Goal: Navigation & Orientation: Find specific page/section

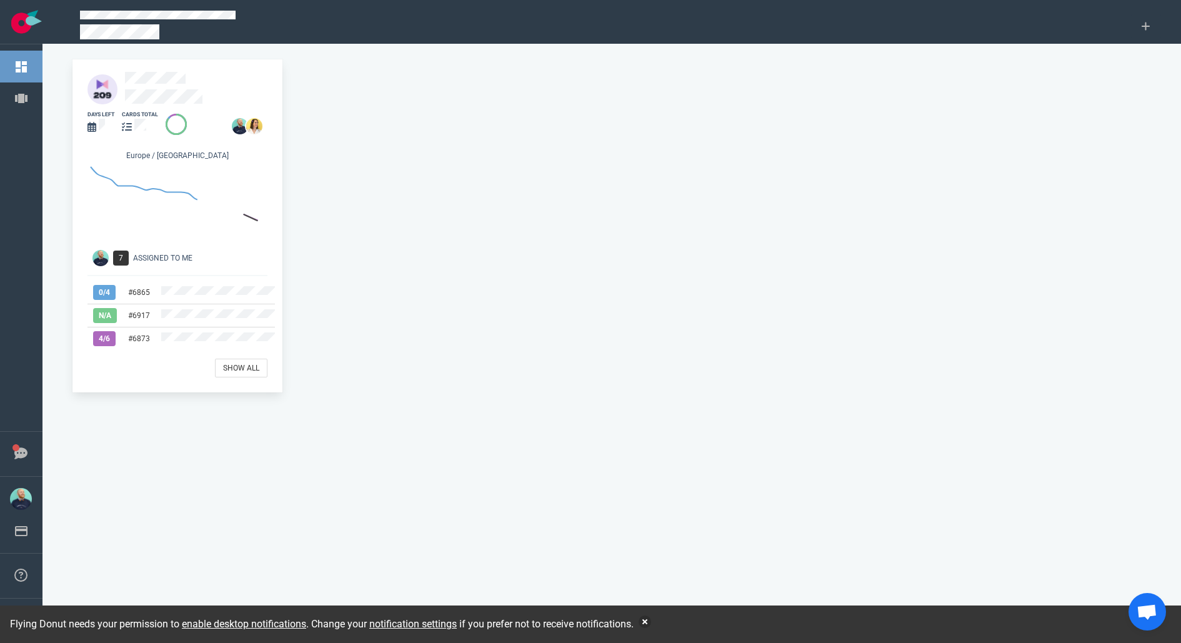
click at [158, 87] on div at bounding box center [200, 89] width 150 height 35
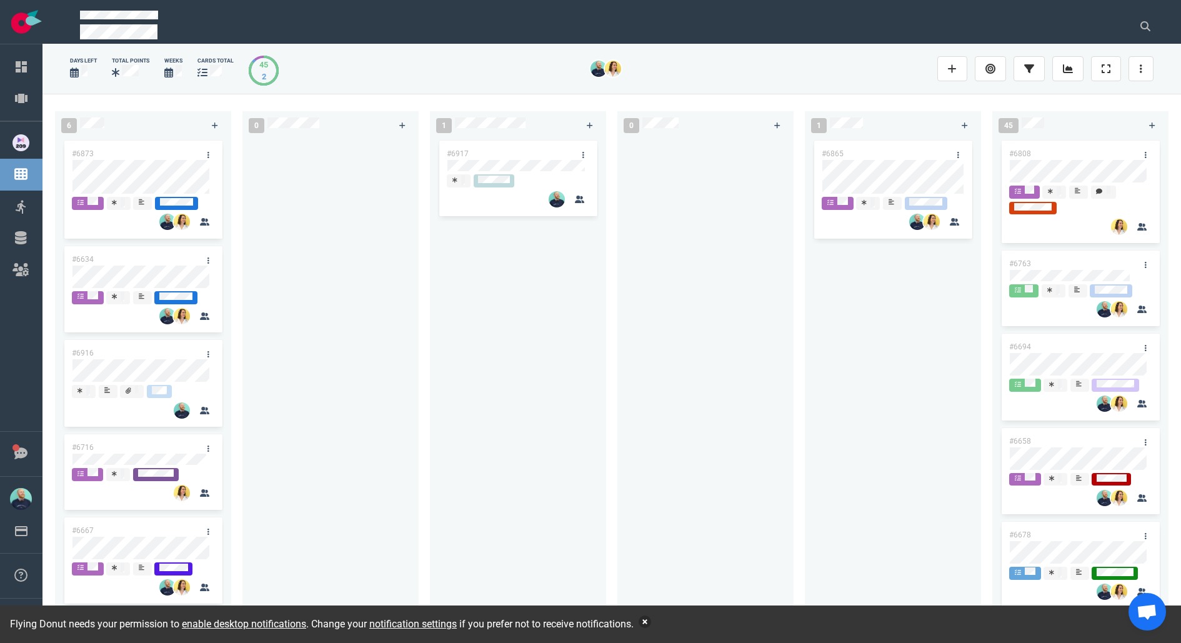
click at [651, 618] on button "button" at bounding box center [645, 622] width 12 height 12
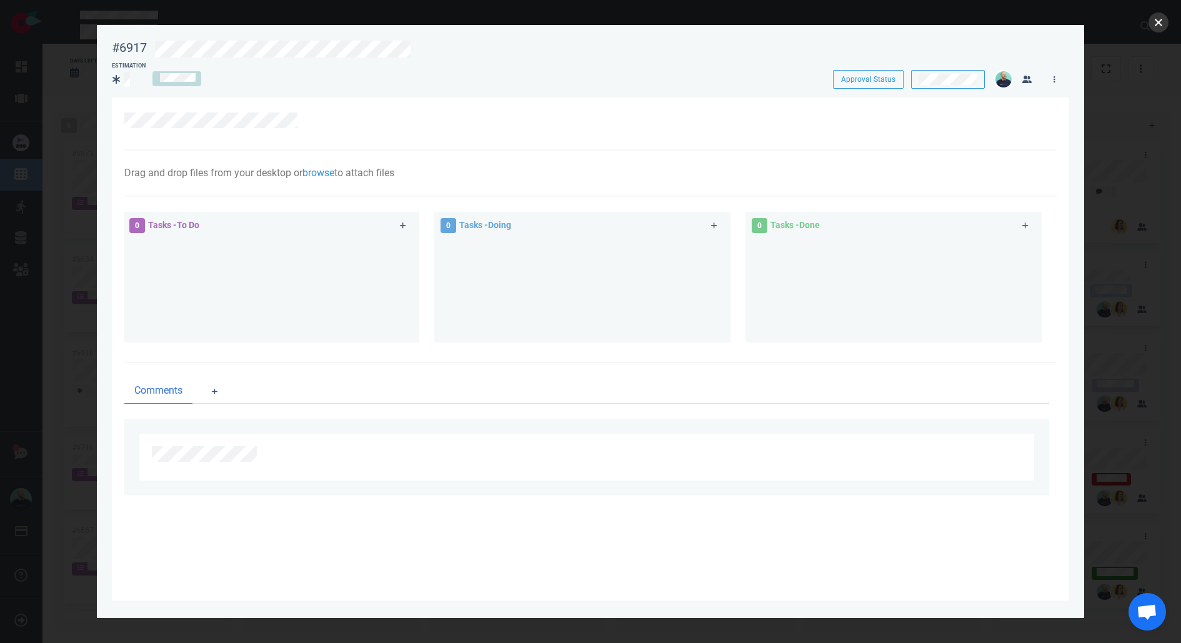
click at [1162, 15] on button "close" at bounding box center [1159, 22] width 20 height 20
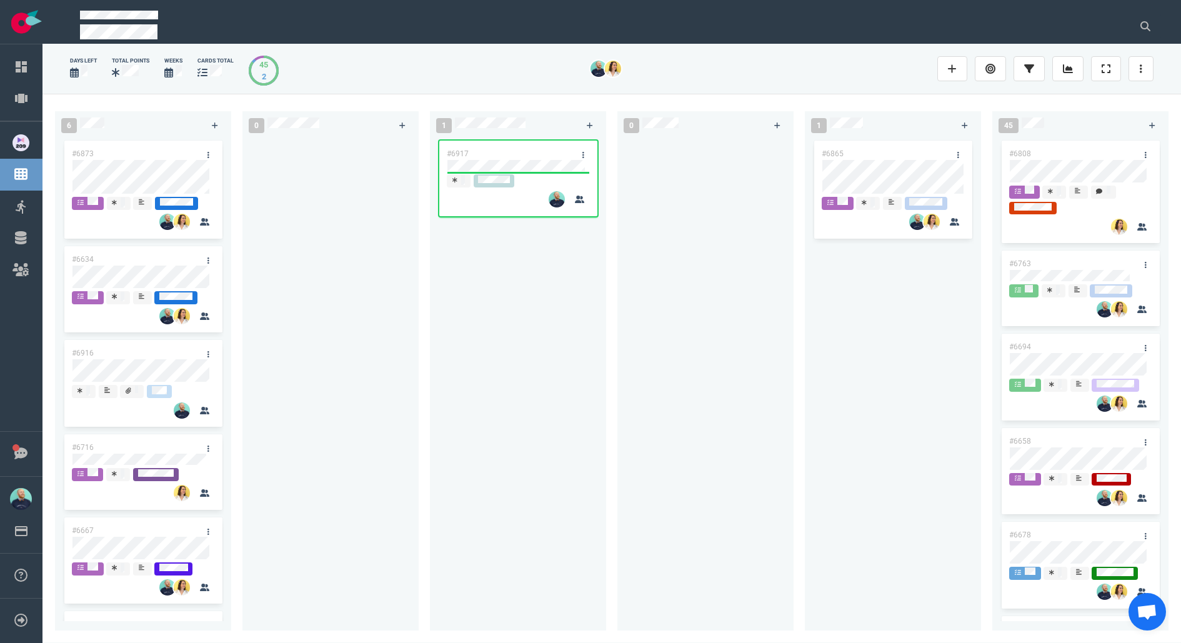
click at [338, 368] on div at bounding box center [330, 377] width 161 height 478
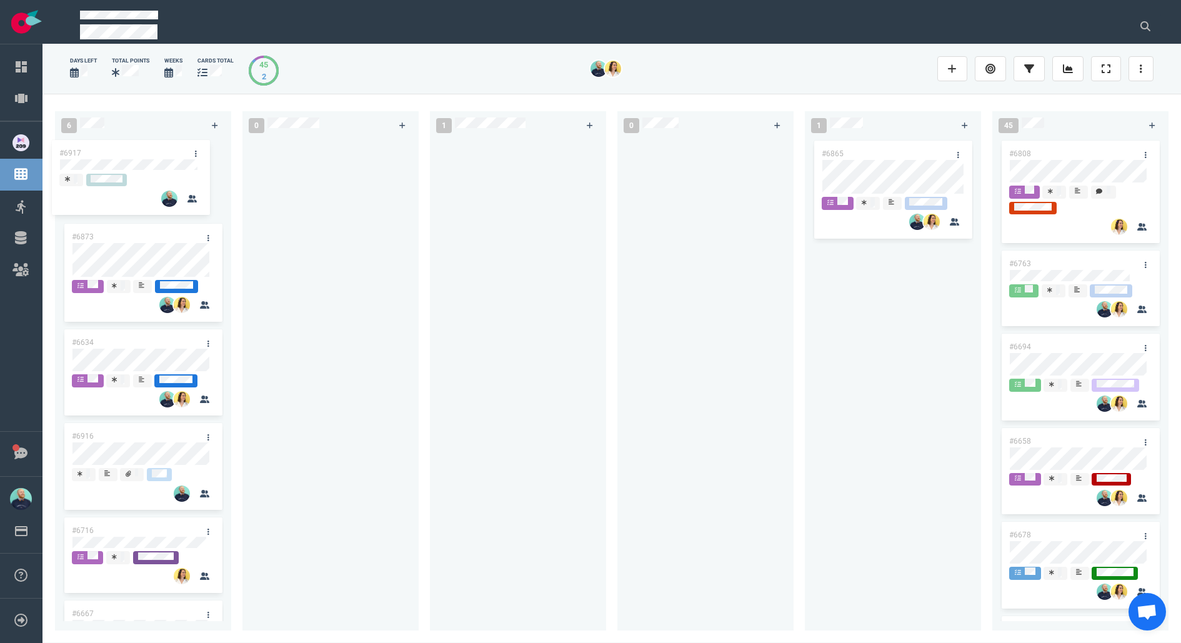
drag, startPoint x: 412, startPoint y: 149, endPoint x: 133, endPoint y: 152, distance: 279.3
click at [133, 152] on div "6 #6873 #6634 #6916 #6716 #6667 #6334 0 1 #6917 #6917 0 1 #6865 45 #6808 #6763 …" at bounding box center [611, 368] width 1139 height 549
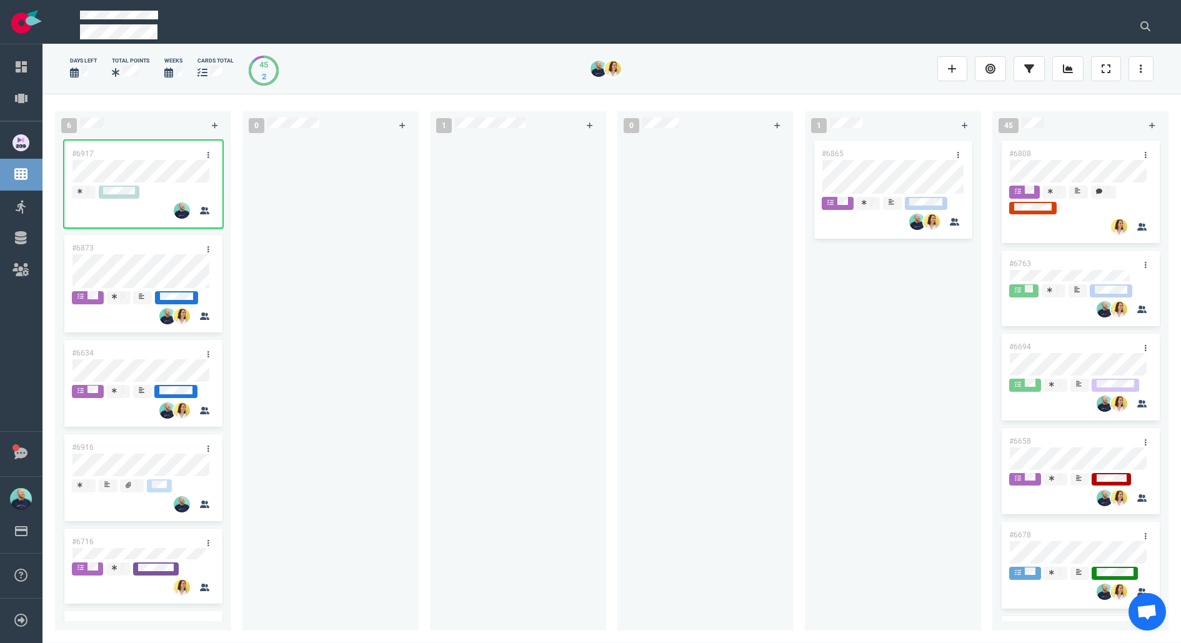
click at [455, 247] on div at bounding box center [517, 377] width 161 height 478
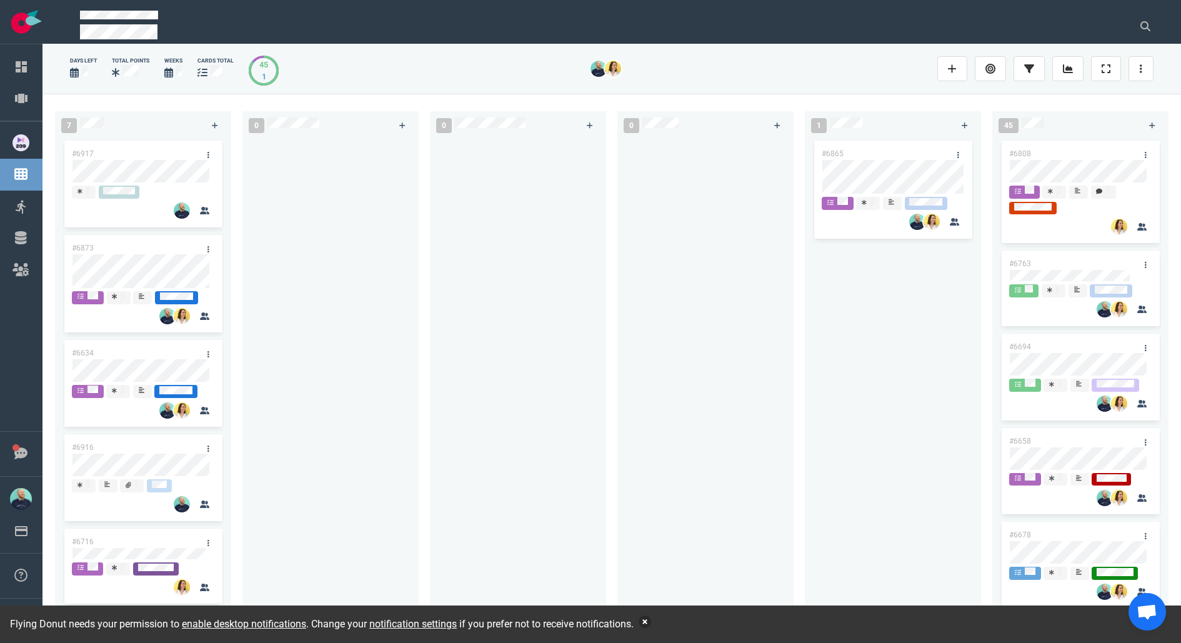
click at [651, 620] on button "button" at bounding box center [645, 622] width 12 height 12
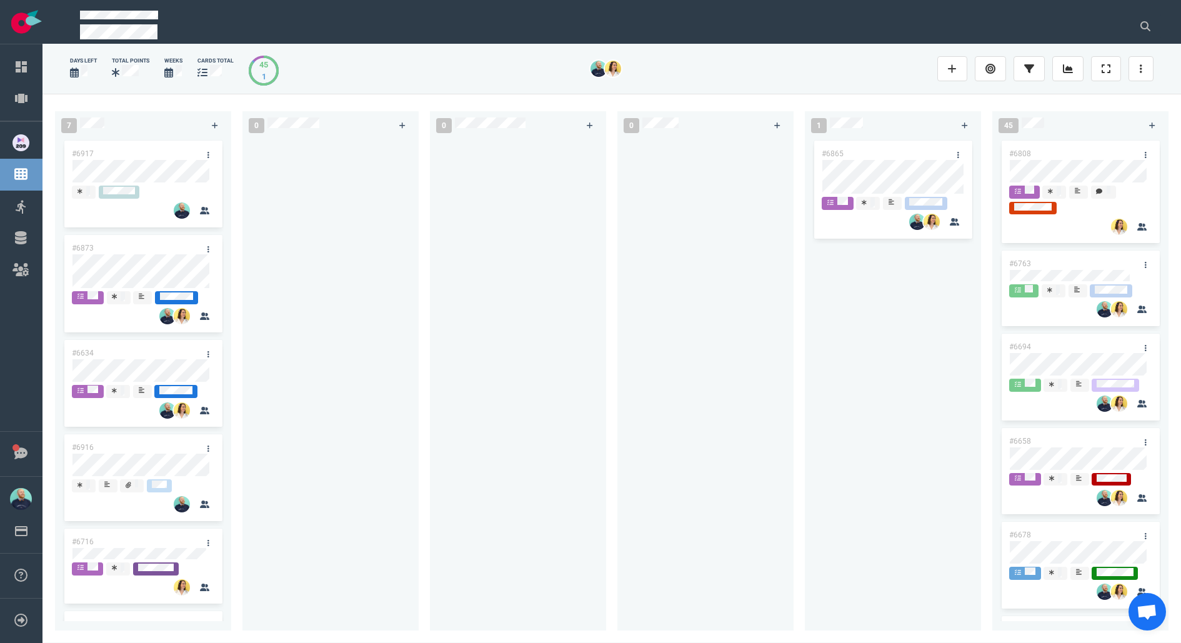
click at [445, 350] on div at bounding box center [517, 377] width 161 height 478
click at [130, 196] on div "#6917 #6873 #6634 #6916 #6716 #6667 #6334 #6873" at bounding box center [142, 377] width 161 height 478
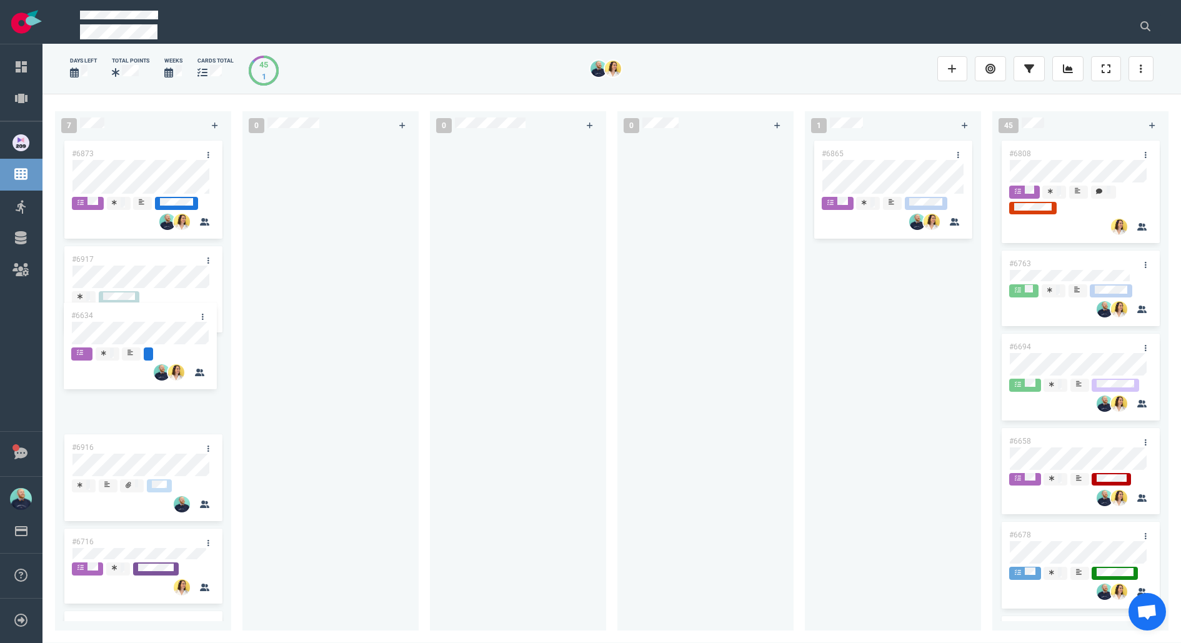
click at [127, 297] on div "#6873 #6917 #6634 #6916 #6716 #6667 #6334 #6634" at bounding box center [142, 377] width 161 height 478
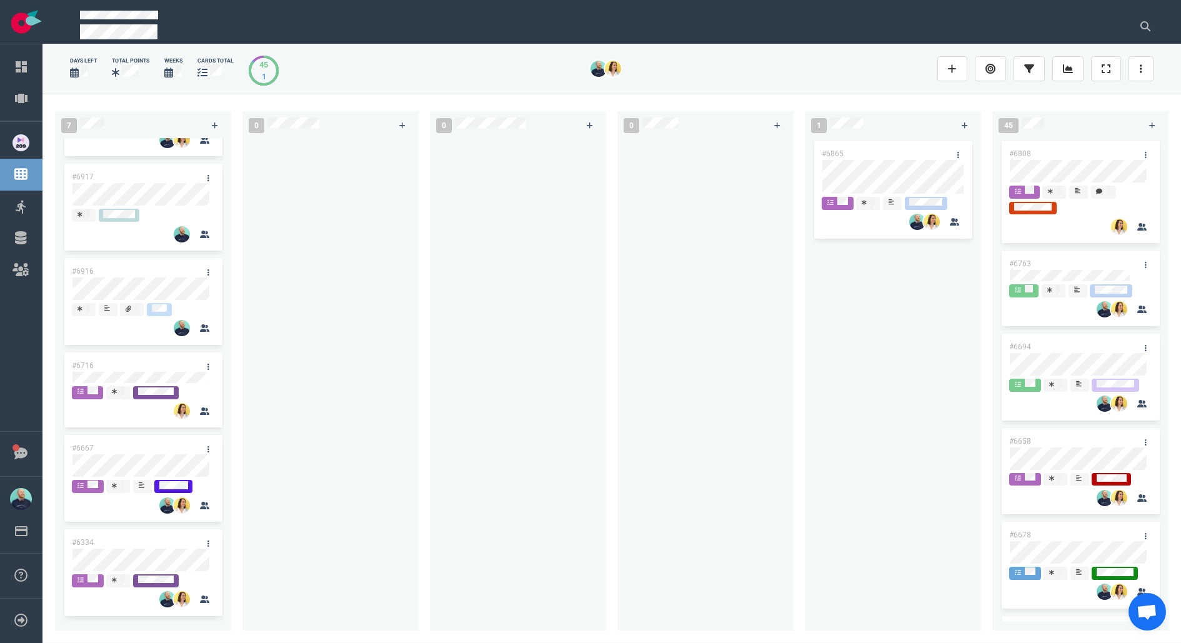
click at [510, 359] on div at bounding box center [517, 377] width 161 height 478
